Goal: Task Accomplishment & Management: Manage account settings

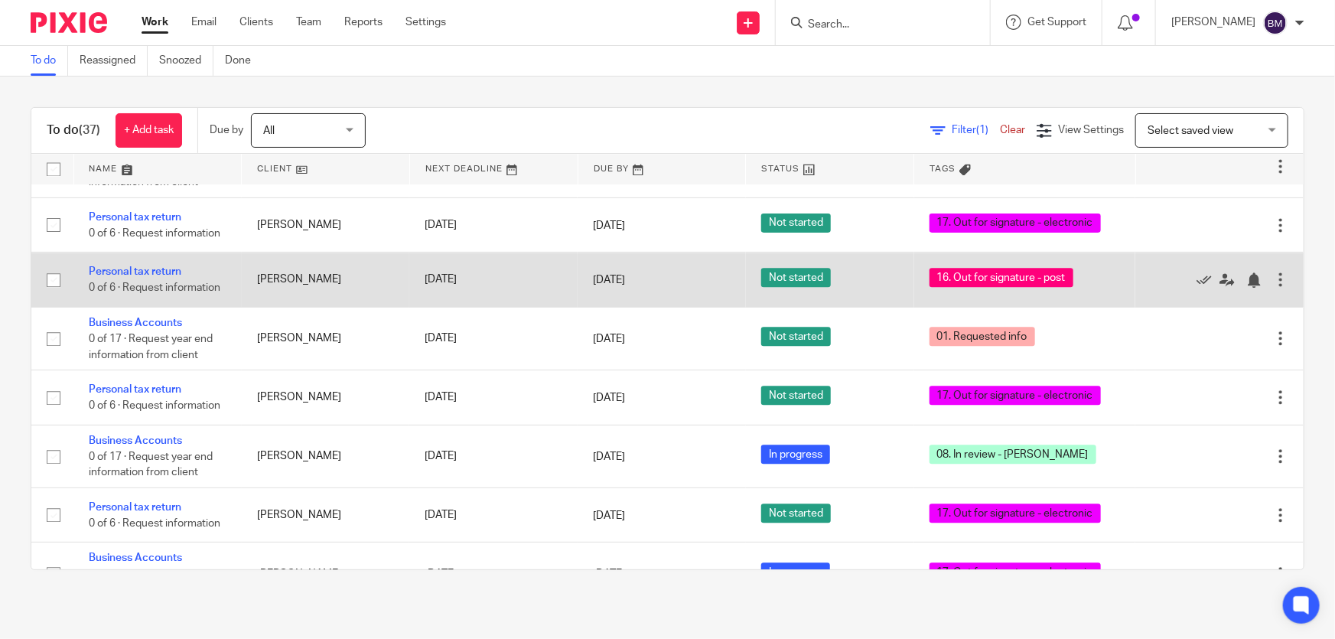
scroll to position [1693, 0]
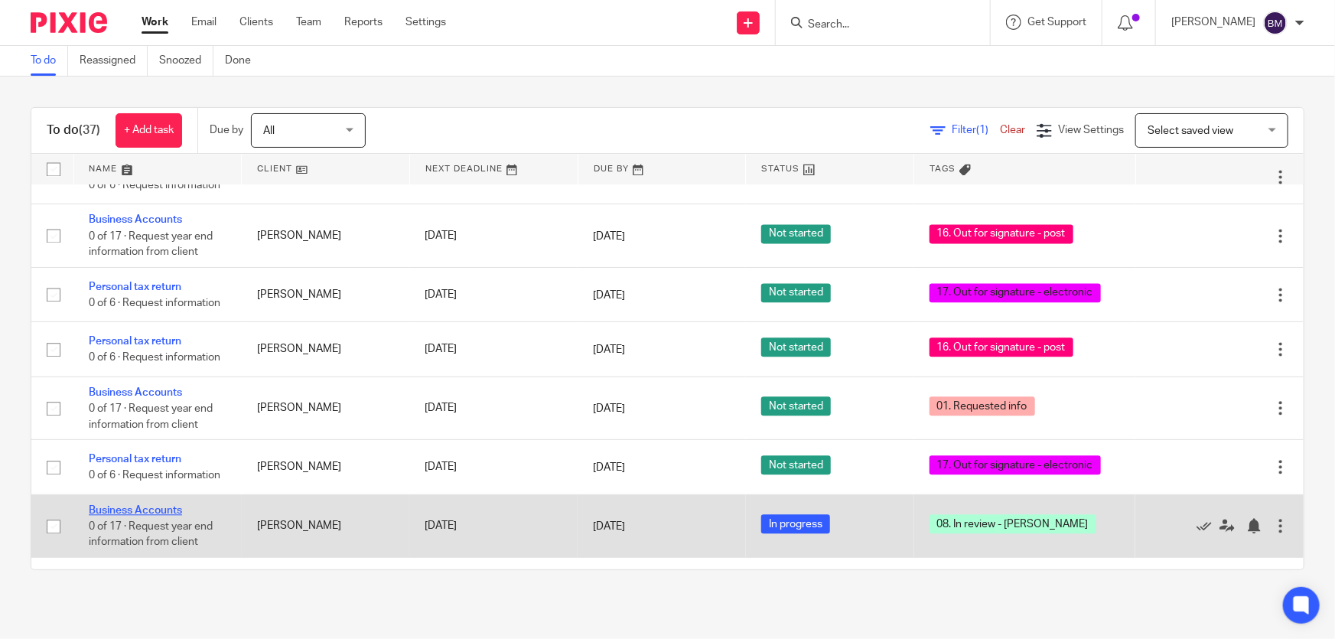
click at [154, 505] on link "Business Accounts" at bounding box center [135, 510] width 93 height 11
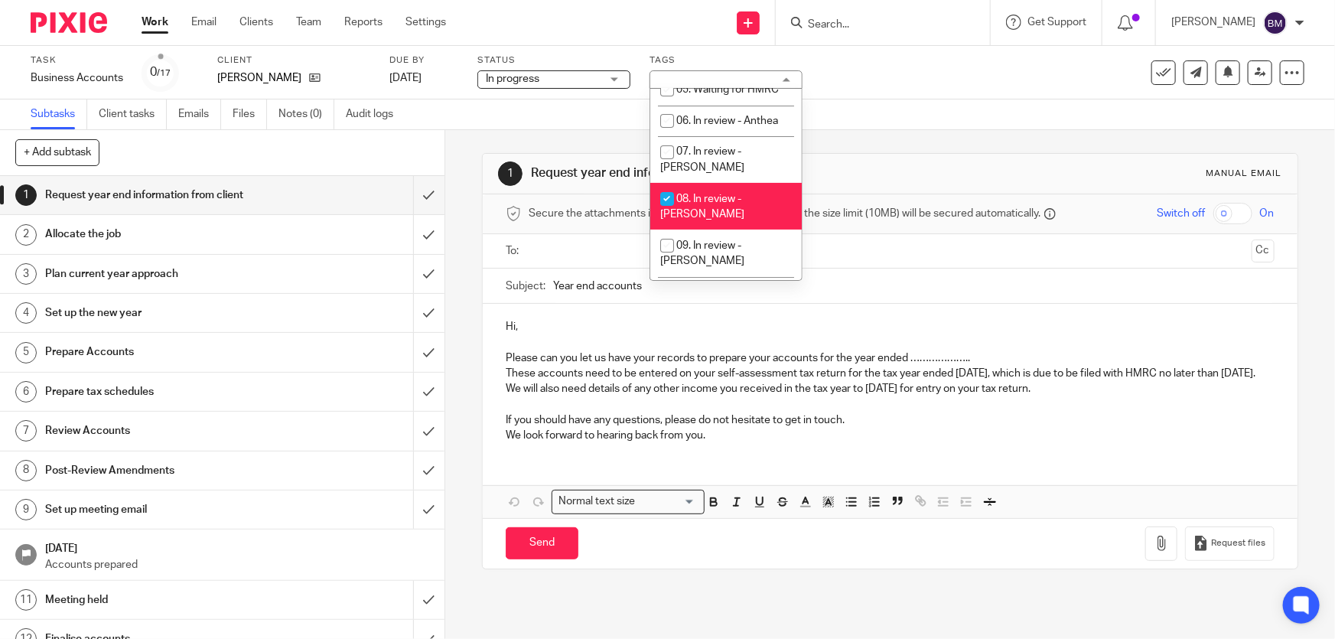
click at [728, 194] on span "08. In review - [PERSON_NAME]" at bounding box center [702, 207] width 84 height 27
checkbox input "false"
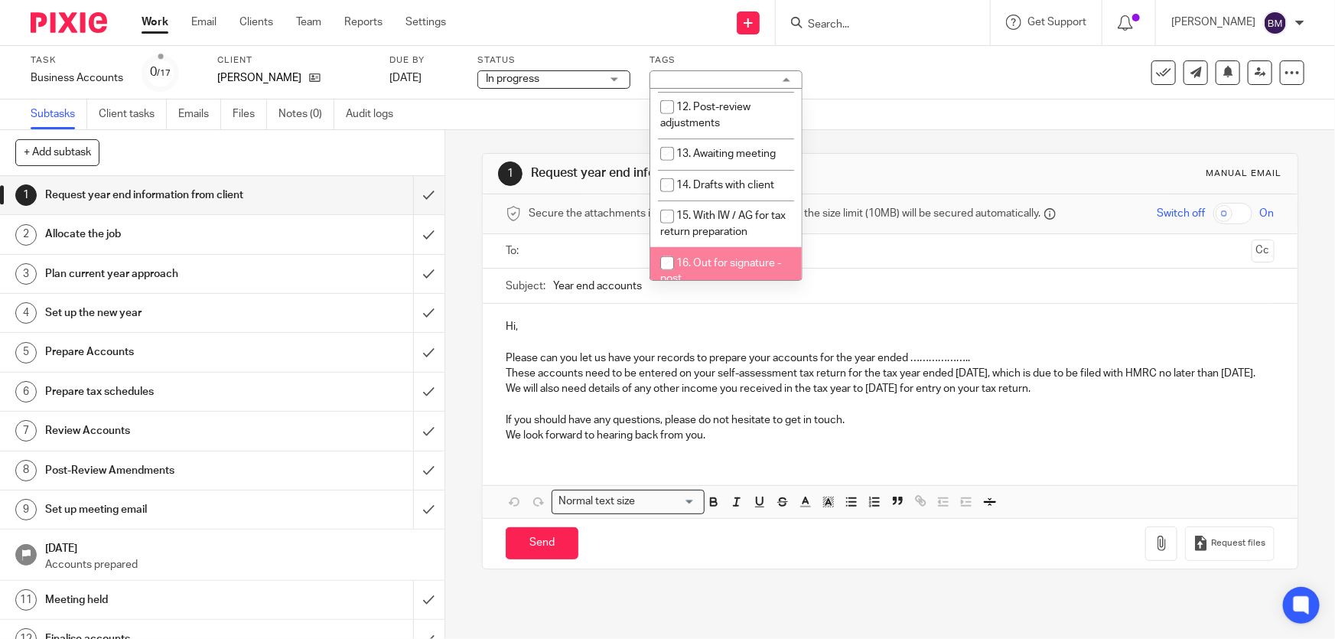
scroll to position [487, 0]
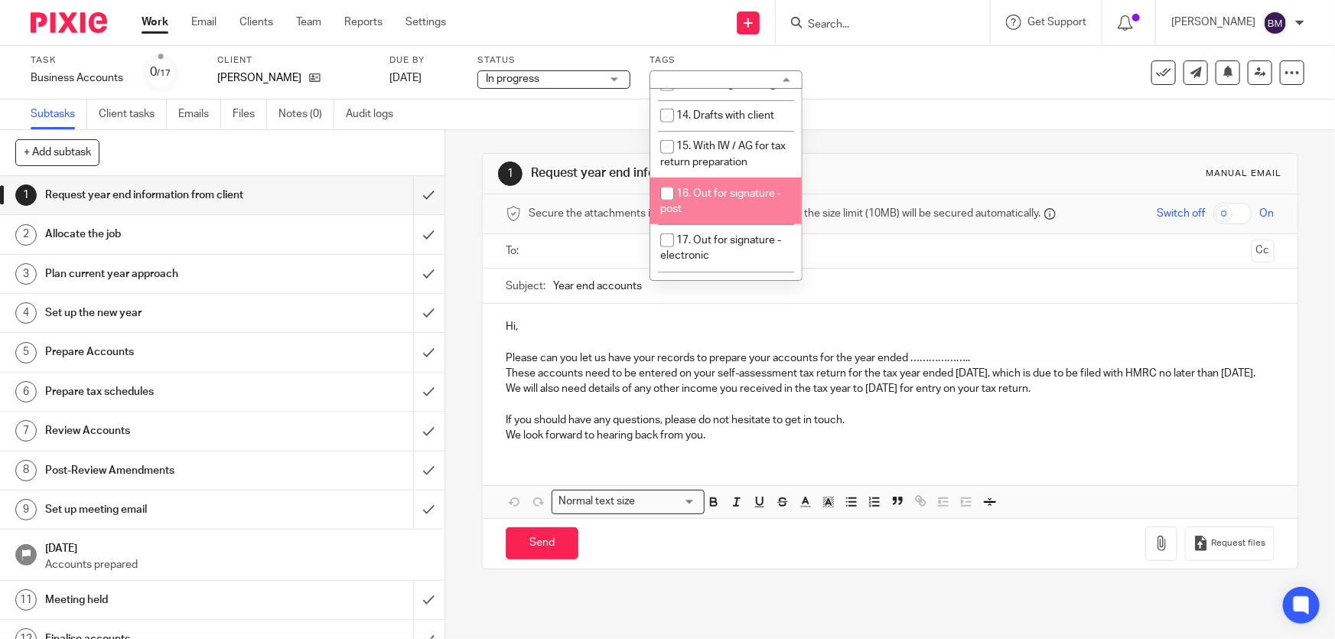
click at [725, 178] on li "16. Out for signature - post" at bounding box center [726, 201] width 152 height 47
checkbox input "true"
click at [160, 18] on link "Work" at bounding box center [155, 22] width 27 height 15
